Goal: Information Seeking & Learning: Check status

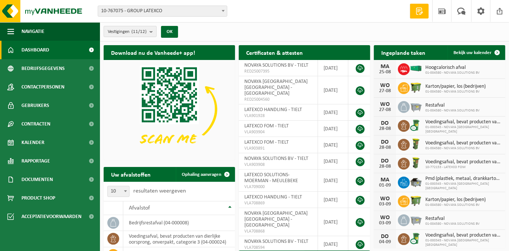
click at [150, 30] on button "Vestigingen (11/12)" at bounding box center [130, 31] width 53 height 11
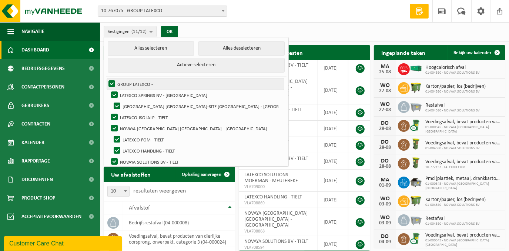
click at [112, 79] on label "GROUP LATEXCO -" at bounding box center [195, 84] width 177 height 11
click at [106, 79] on input "GROUP LATEXCO -" at bounding box center [106, 78] width 0 height 0
checkbox input "false"
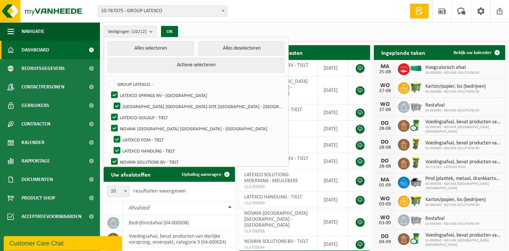
click at [146, 10] on span "10-767075 - GROUP LATEXCO" at bounding box center [162, 11] width 129 height 10
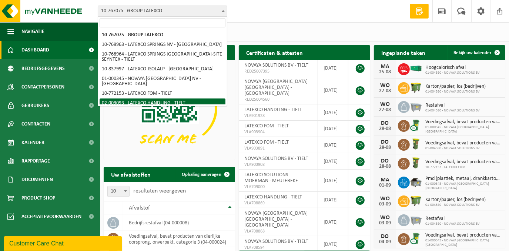
scroll to position [37, 0]
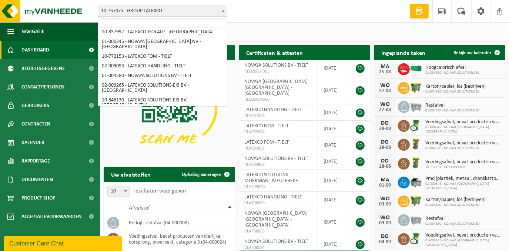
select select "13389"
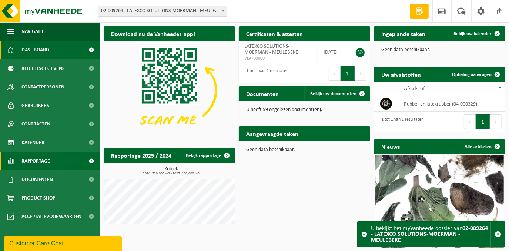
click at [43, 160] on span "Rapportage" at bounding box center [35, 161] width 29 height 19
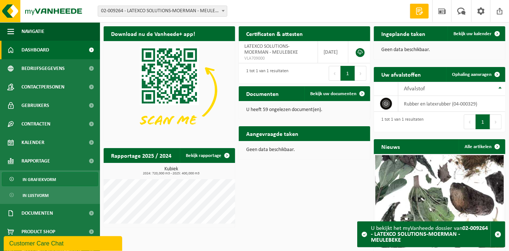
click at [42, 178] on span "In grafiekvorm" at bounding box center [39, 180] width 33 height 14
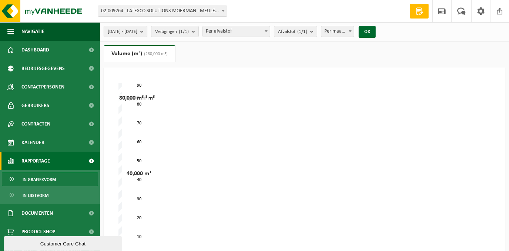
click at [137, 30] on span "[DATE] - [DATE]" at bounding box center [123, 31] width 30 height 11
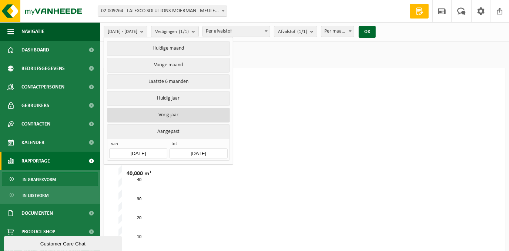
click at [162, 112] on button "Vorig jaar" at bounding box center [168, 115] width 123 height 15
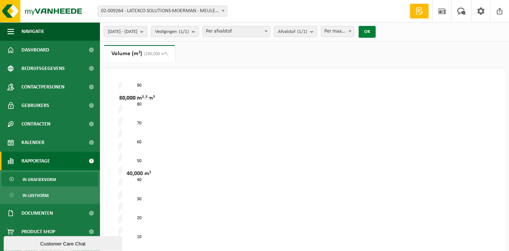
click at [376, 31] on button "OK" at bounding box center [367, 32] width 17 height 12
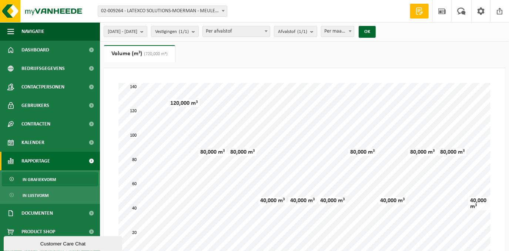
click at [158, 56] on span "(720,000 m³)" at bounding box center [155, 54] width 26 height 4
click at [155, 13] on span "02-009264 - LATEXCO SOLUTIONS-MOERMAN - MEULEBEKE" at bounding box center [162, 11] width 129 height 10
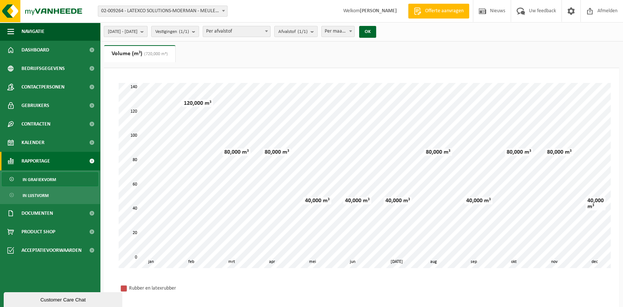
click at [137, 30] on span "[DATE] - [DATE]" at bounding box center [123, 31] width 30 height 11
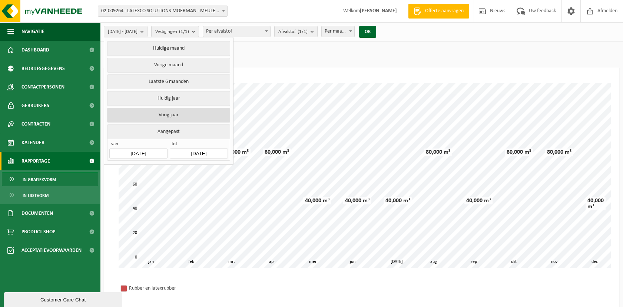
click at [158, 114] on button "Vorig jaar" at bounding box center [168, 115] width 123 height 15
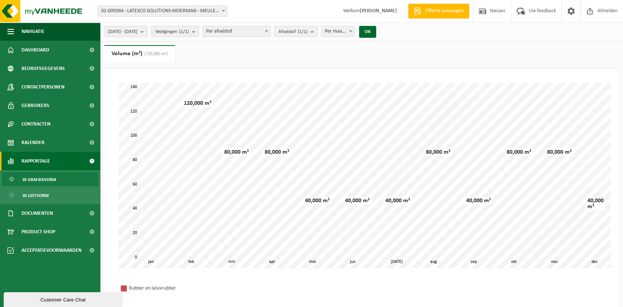
click at [137, 30] on span "[DATE] - [DATE]" at bounding box center [123, 31] width 30 height 11
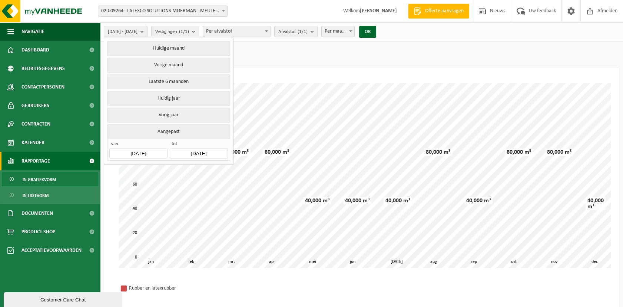
click at [163, 130] on button "Aangepast" at bounding box center [168, 132] width 123 height 14
click at [149, 149] on input "[DATE]" at bounding box center [138, 154] width 58 height 10
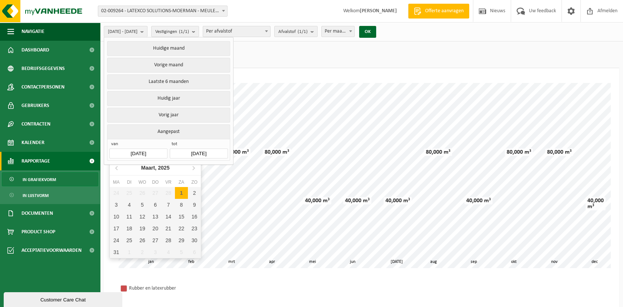
click at [154, 151] on input "[DATE]" at bounding box center [138, 154] width 58 height 10
click at [135, 150] on input "[DATE]" at bounding box center [138, 154] width 58 height 10
click at [136, 150] on input "[DATE]" at bounding box center [138, 154] width 58 height 10
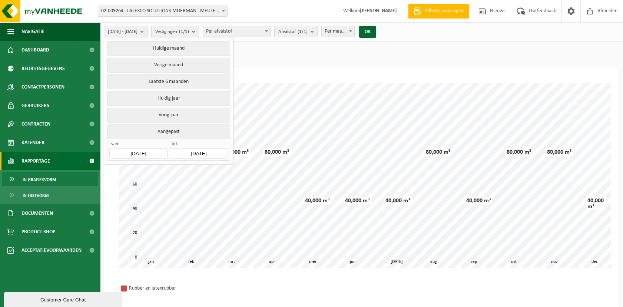
click at [162, 131] on button "Aangepast" at bounding box center [168, 132] width 123 height 14
click at [172, 129] on button "Aangepast" at bounding box center [168, 132] width 123 height 14
click at [149, 151] on input "[DATE]" at bounding box center [138, 154] width 58 height 10
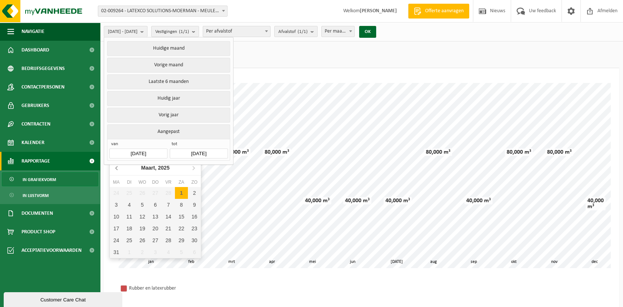
click at [117, 168] on icon at bounding box center [117, 168] width 12 height 12
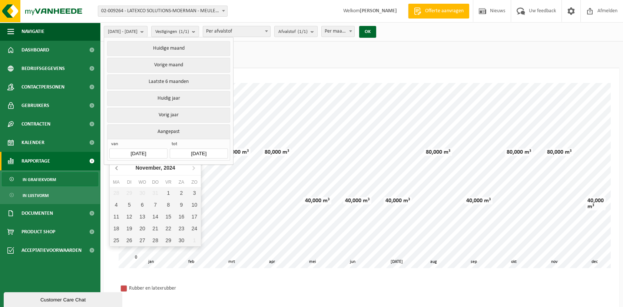
click at [117, 168] on icon at bounding box center [117, 168] width 12 height 12
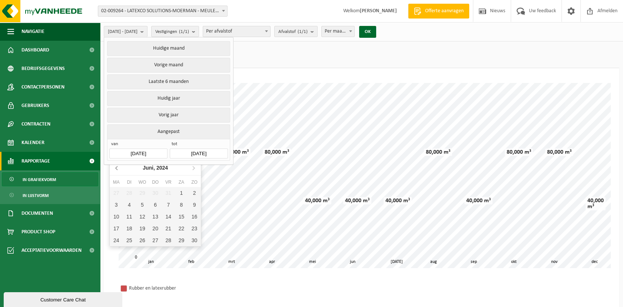
click at [117, 168] on icon at bounding box center [117, 168] width 12 height 12
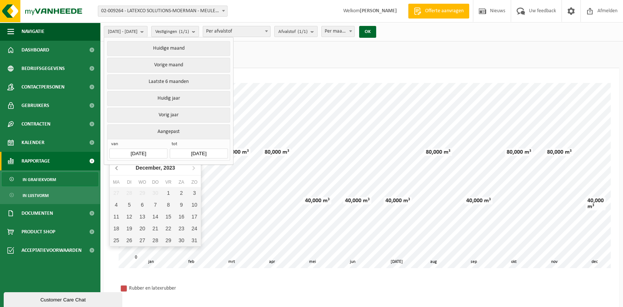
click at [117, 168] on icon at bounding box center [117, 168] width 12 height 12
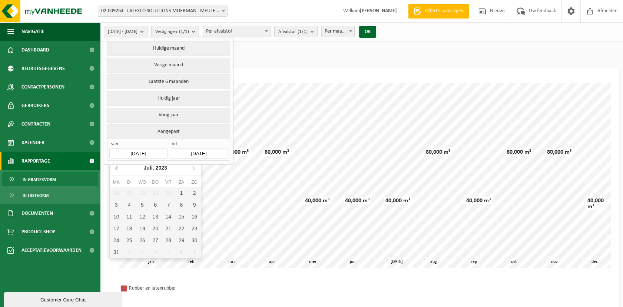
click at [117, 168] on icon at bounding box center [117, 168] width 12 height 12
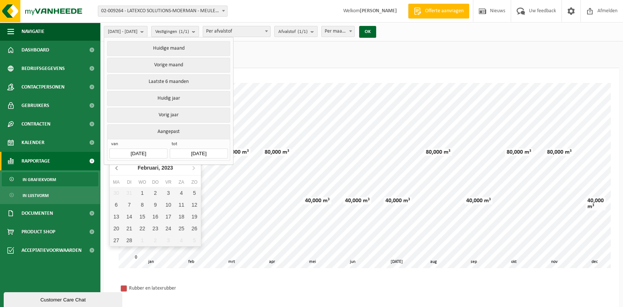
click at [117, 168] on icon at bounding box center [117, 168] width 12 height 12
click at [193, 167] on icon at bounding box center [193, 168] width 12 height 12
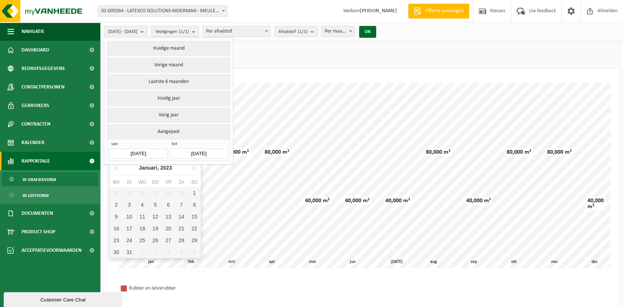
click at [190, 150] on input "[DATE]" at bounding box center [199, 154] width 58 height 10
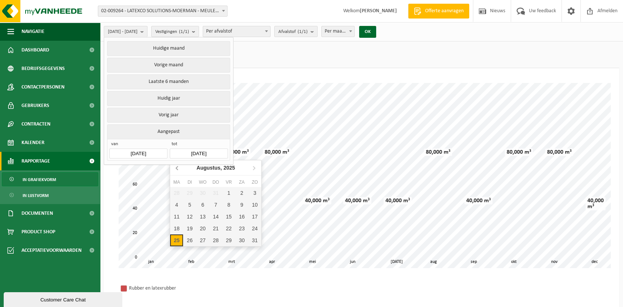
click at [178, 167] on icon at bounding box center [178, 168] width 12 height 12
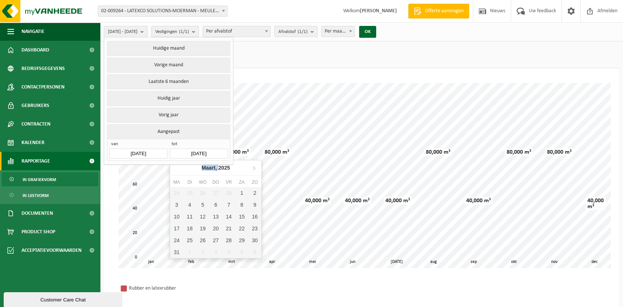
click at [178, 167] on nav "Maart, 2025" at bounding box center [215, 167] width 91 height 15
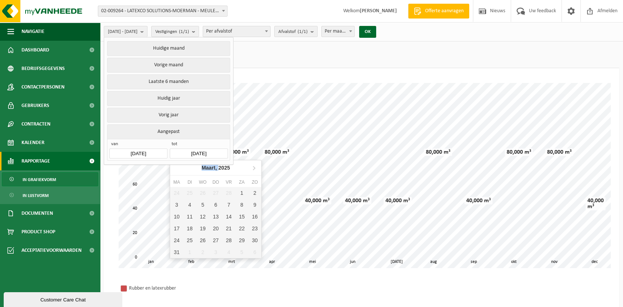
click at [178, 167] on nav "Maart, 2025" at bounding box center [215, 167] width 91 height 15
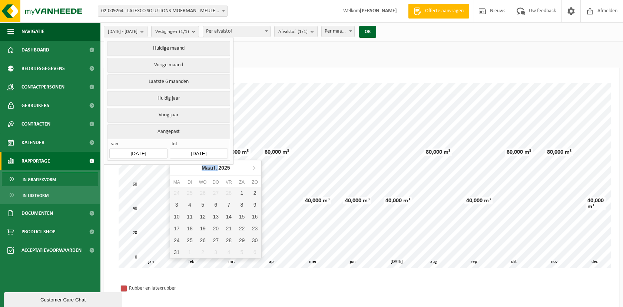
click at [178, 167] on nav "Maart, 2025" at bounding box center [215, 167] width 91 height 15
click at [150, 149] on input "[DATE]" at bounding box center [138, 154] width 58 height 10
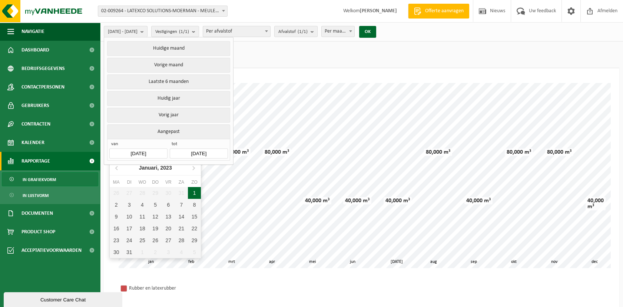
click at [192, 193] on div "1" at bounding box center [194, 193] width 13 height 12
type input "[DATE]"
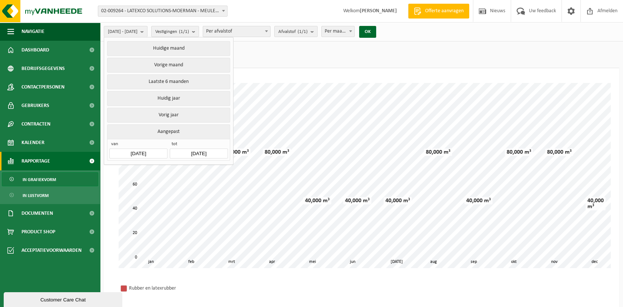
click at [196, 150] on input "[DATE]" at bounding box center [199, 154] width 58 height 10
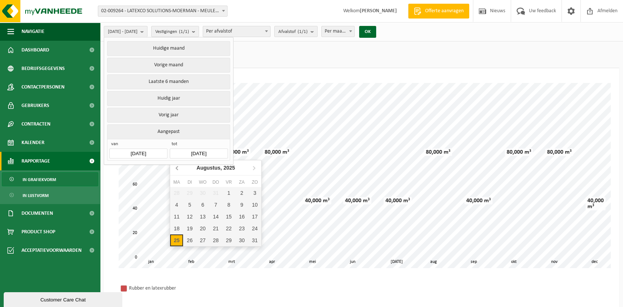
click at [178, 167] on icon at bounding box center [178, 168] width 12 height 12
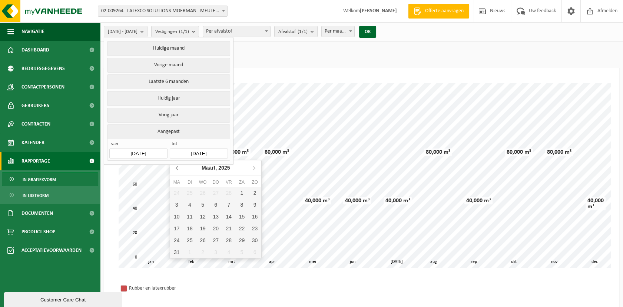
click at [178, 167] on icon at bounding box center [178, 168] width 12 height 12
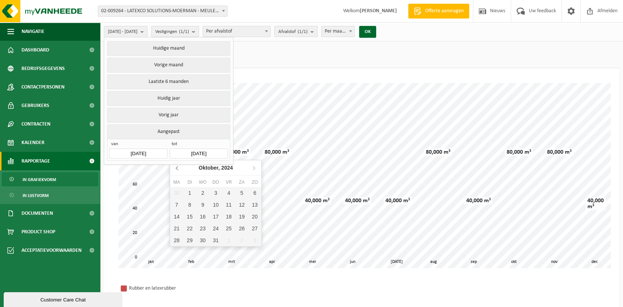
click at [178, 167] on icon at bounding box center [178, 168] width 12 height 12
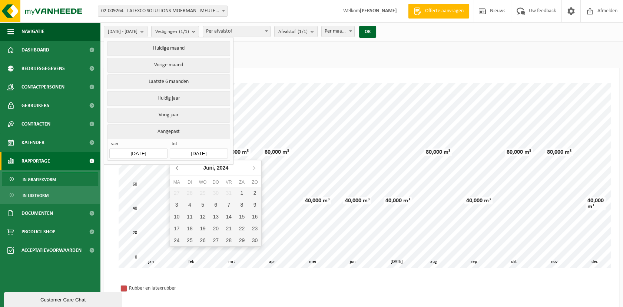
click at [178, 167] on icon at bounding box center [178, 168] width 12 height 12
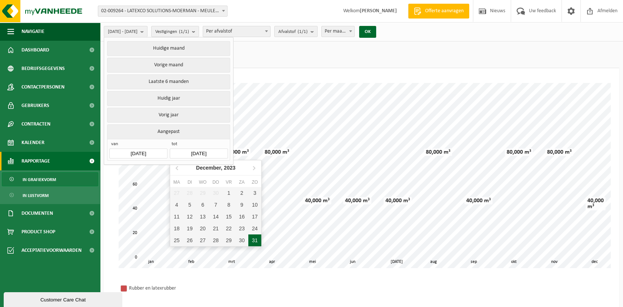
click at [255, 241] on div "31" at bounding box center [254, 241] width 13 height 12
type input "[DATE]"
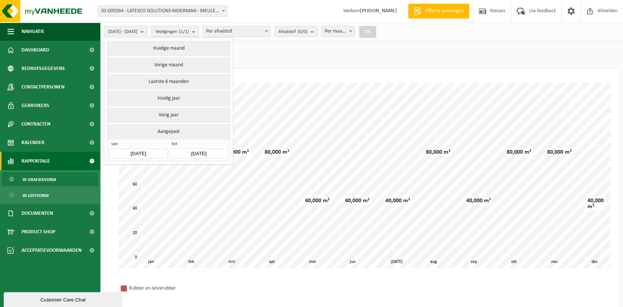
click at [376, 31] on button "OK" at bounding box center [367, 32] width 17 height 12
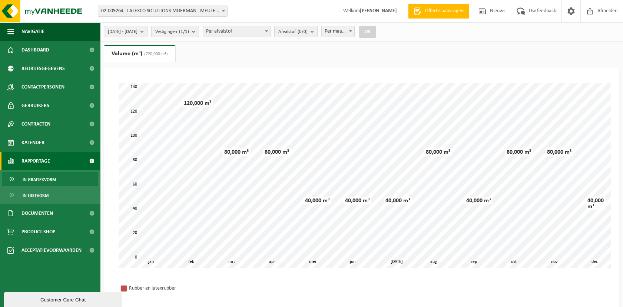
click at [376, 31] on button "OK" at bounding box center [367, 32] width 17 height 12
click at [308, 31] on count "(0/0)" at bounding box center [303, 31] width 10 height 5
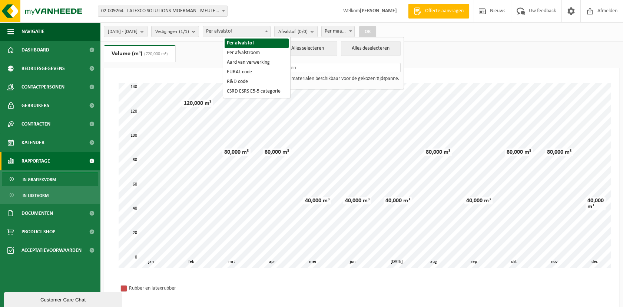
click at [261, 32] on span "Per afvalstof" at bounding box center [236, 31] width 67 height 10
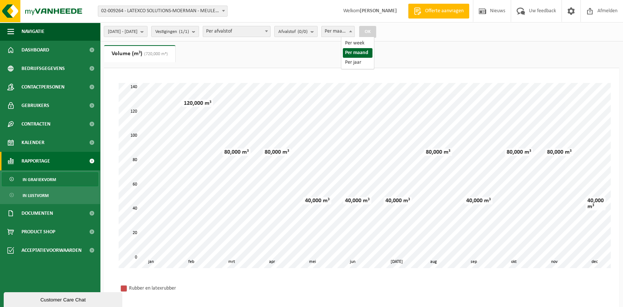
click at [354, 31] on span "Per maand" at bounding box center [338, 31] width 33 height 10
click at [179, 31] on span "Vestigingen (1/1)" at bounding box center [172, 31] width 34 height 11
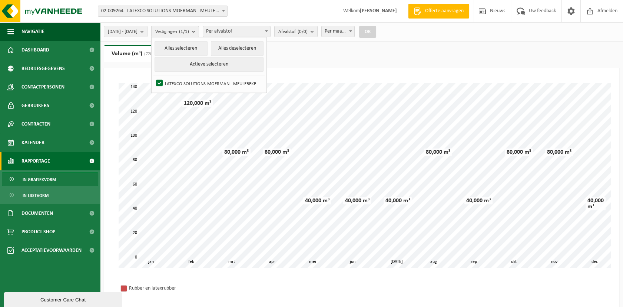
click at [188, 30] on span "Vestigingen (1/1)" at bounding box center [172, 31] width 34 height 11
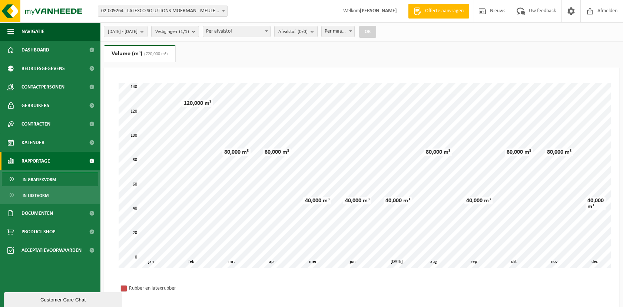
click at [376, 31] on button "OK" at bounding box center [367, 32] width 17 height 12
click at [137, 31] on span "[DATE] - [DATE]" at bounding box center [123, 31] width 30 height 11
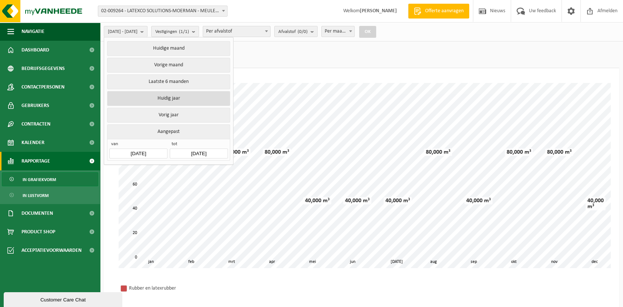
click at [174, 96] on button "Huidig jaar" at bounding box center [168, 98] width 123 height 15
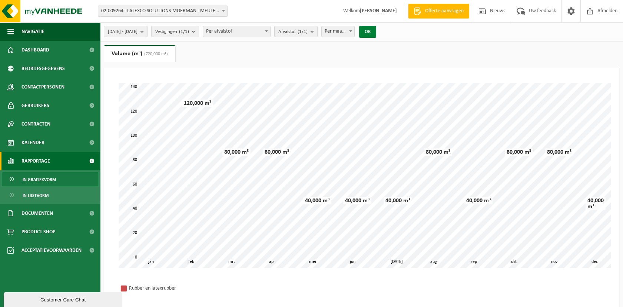
click at [376, 31] on button "OK" at bounding box center [367, 32] width 17 height 12
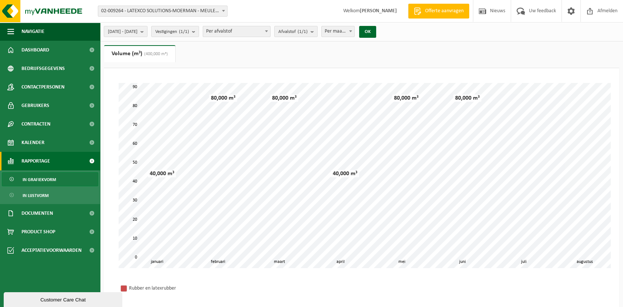
click at [356, 251] on div "Rubber en latexrubber" at bounding box center [361, 289] width 501 height 26
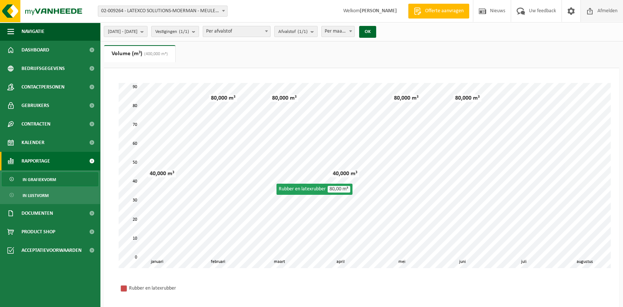
click at [509, 9] on span "Afmelden" at bounding box center [607, 11] width 24 height 22
